Goal: Find specific page/section: Find specific page/section

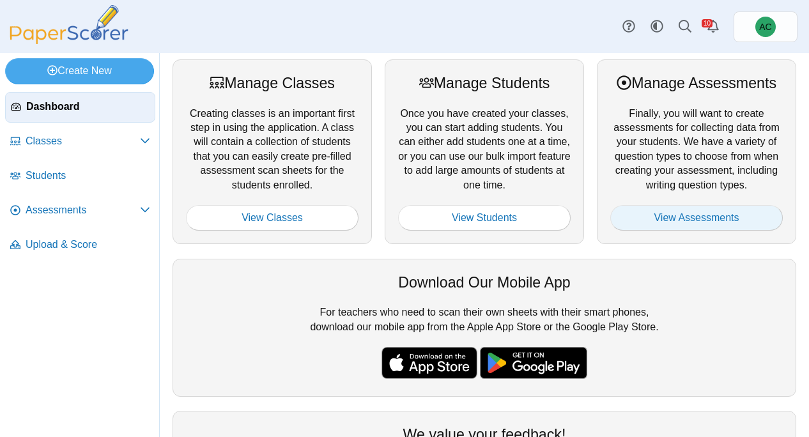
click at [704, 214] on link "View Assessments" at bounding box center [697, 218] width 173 height 26
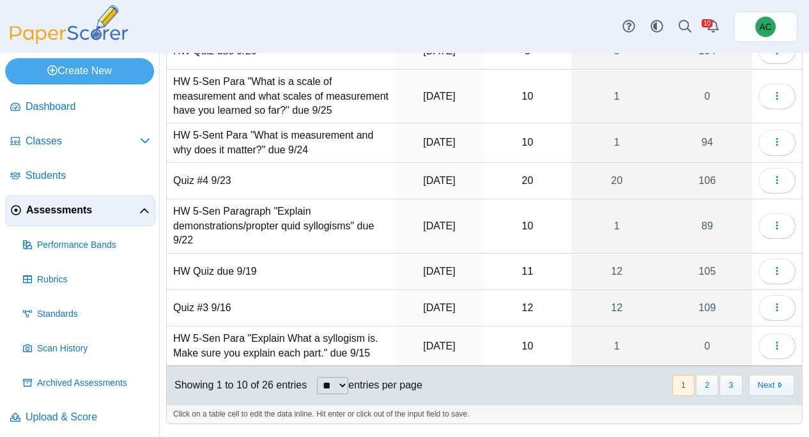
scroll to position [213, 0]
click at [705, 384] on button "2" at bounding box center [707, 385] width 22 height 21
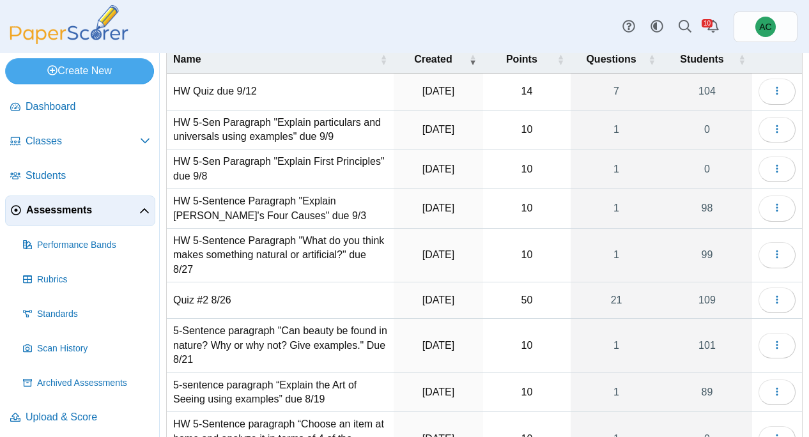
scroll to position [54, 0]
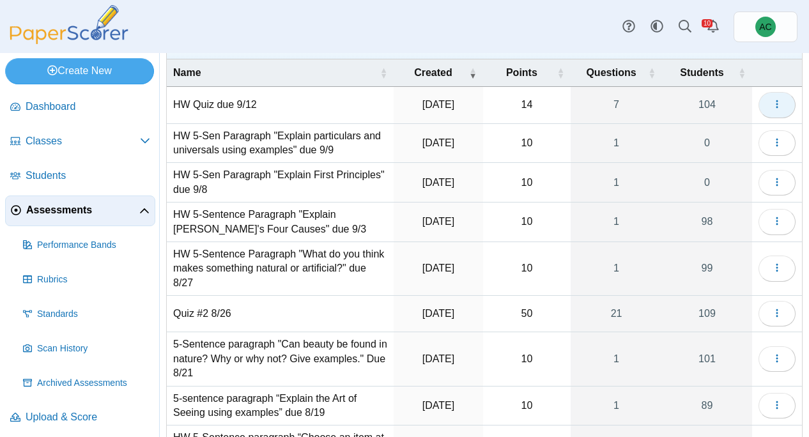
click at [782, 111] on button "button" at bounding box center [777, 105] width 37 height 26
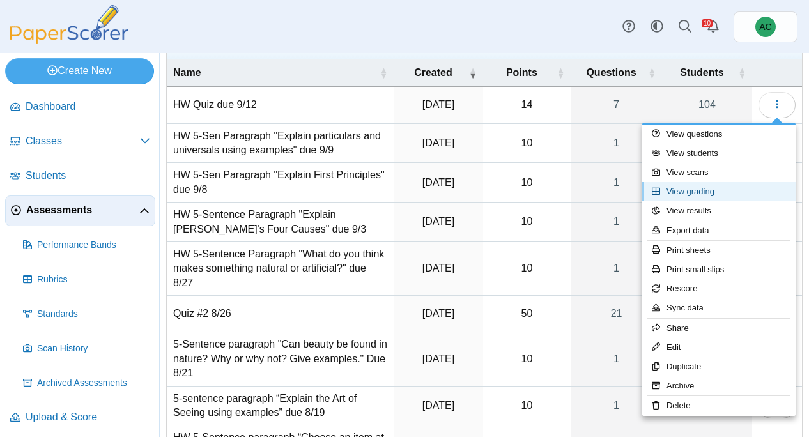
click at [689, 196] on link "View grading" at bounding box center [719, 191] width 153 height 19
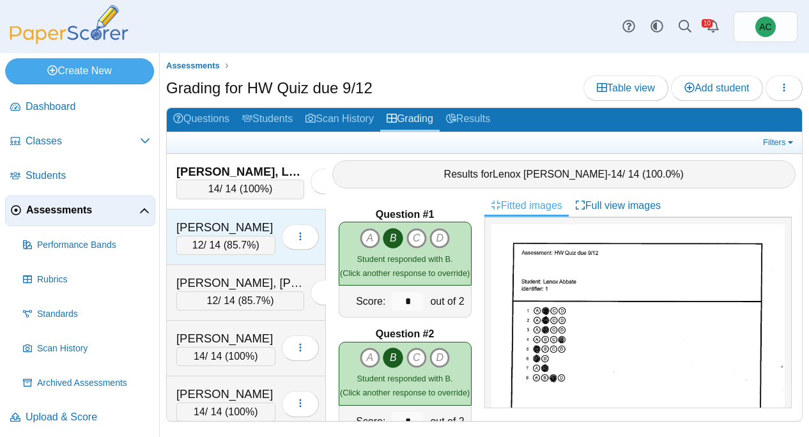
scroll to position [1890, 0]
